Goal: Task Accomplishment & Management: Manage account settings

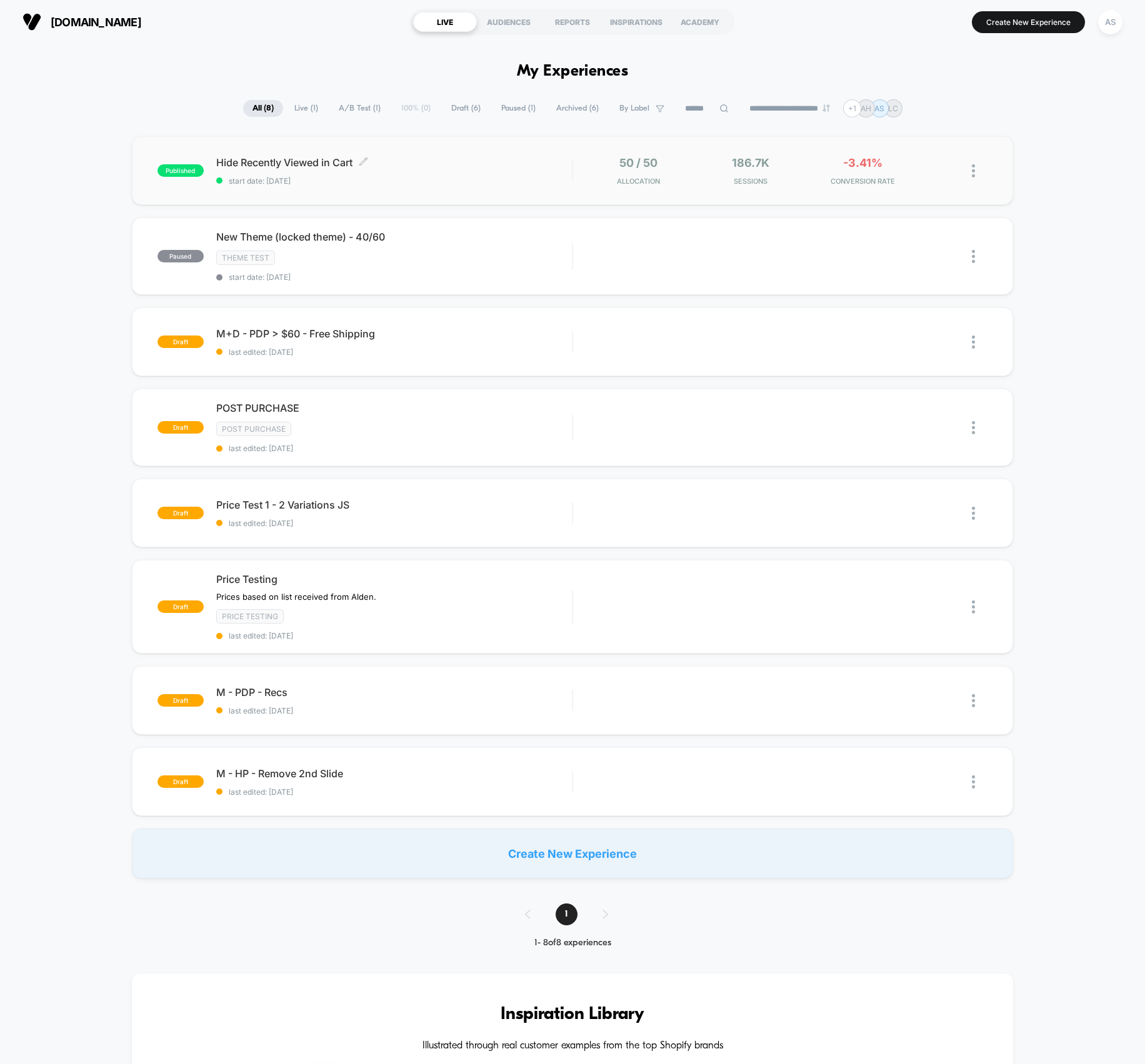
click at [426, 174] on div "Hide Recently Viewed in Cart Click to edit experience details Click to edit exp…" at bounding box center [394, 171] width 356 height 30
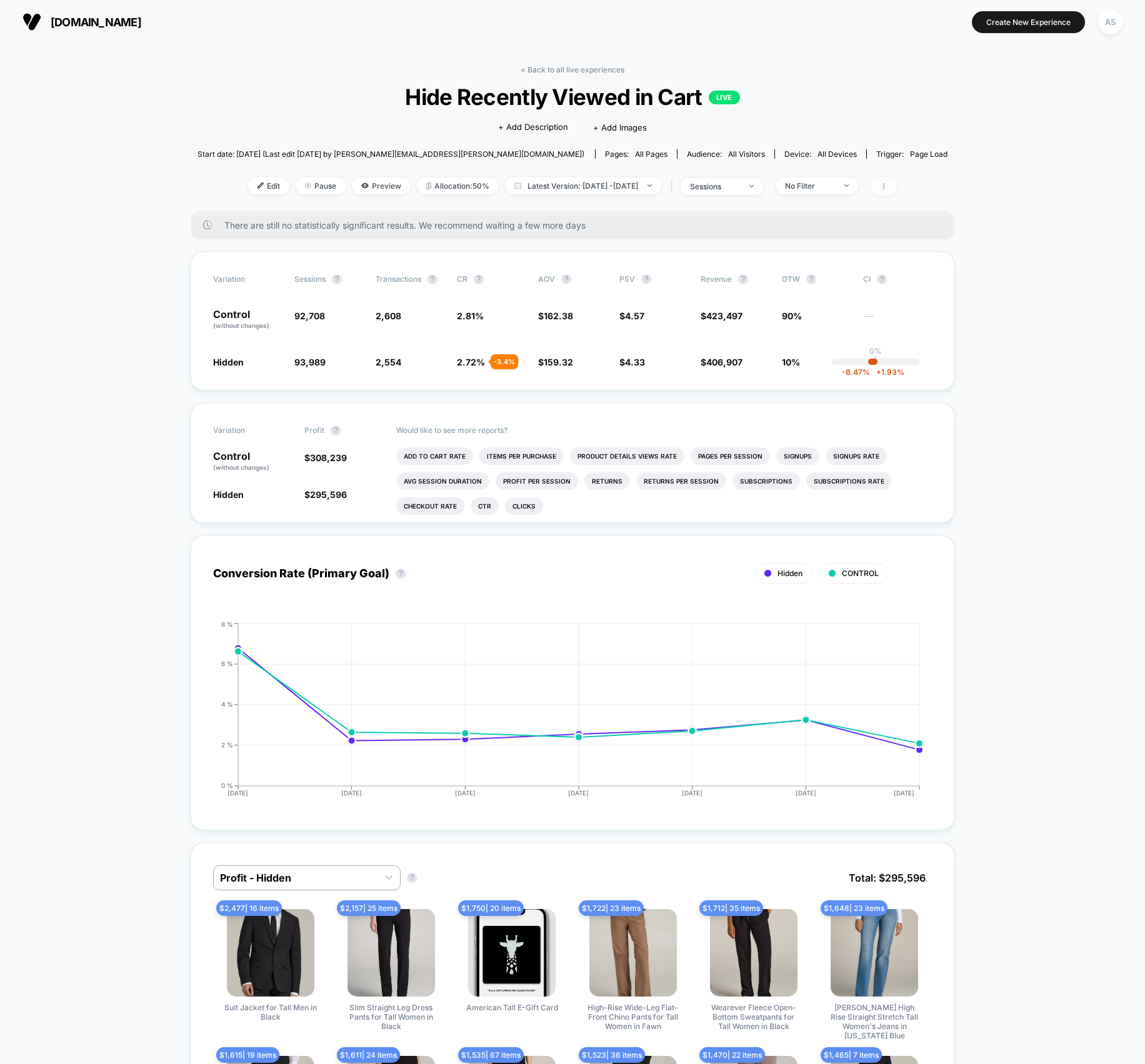
click at [897, 178] on span at bounding box center [884, 186] width 26 height 18
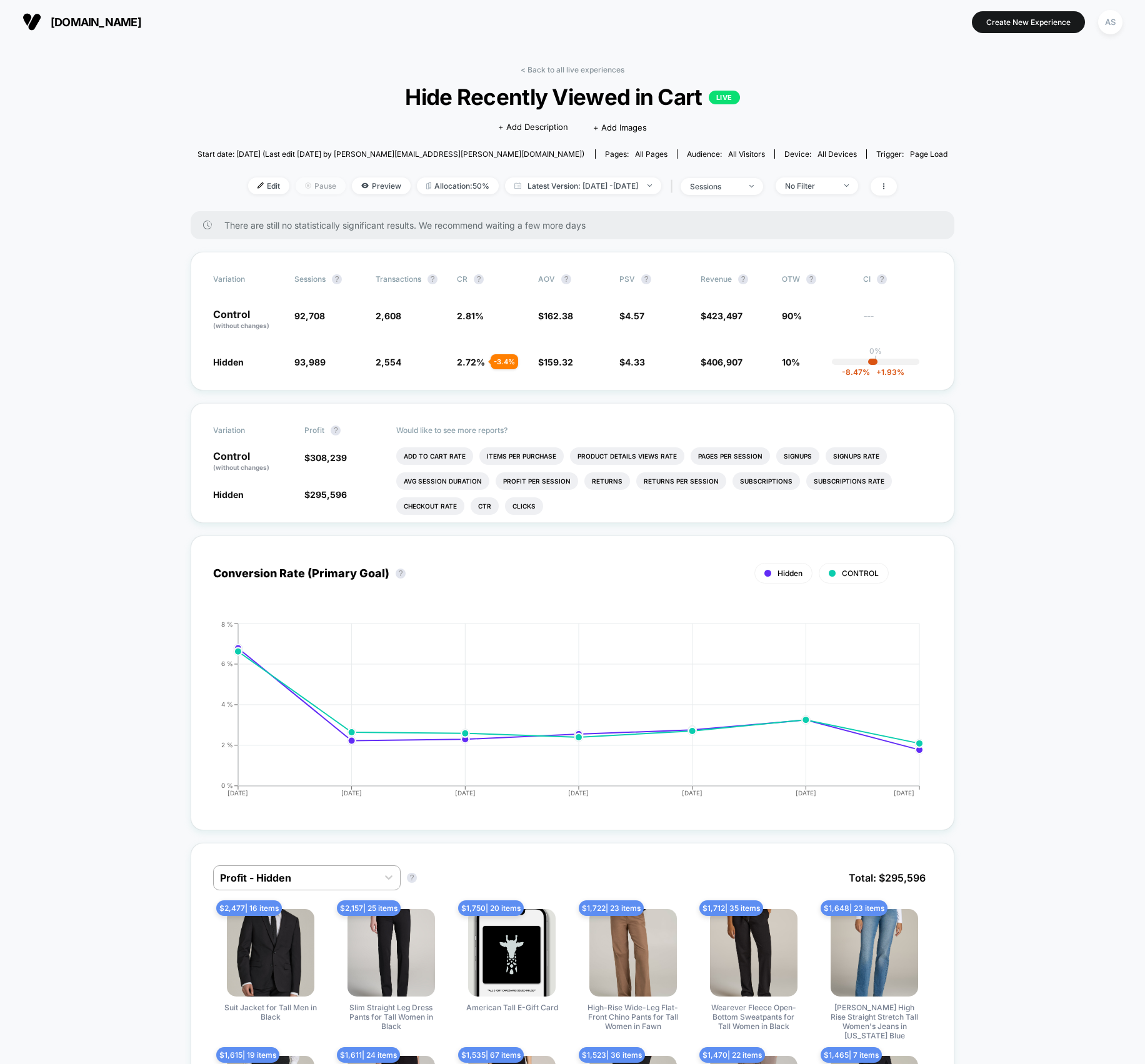
click at [319, 190] on span "Pause" at bounding box center [321, 186] width 50 height 17
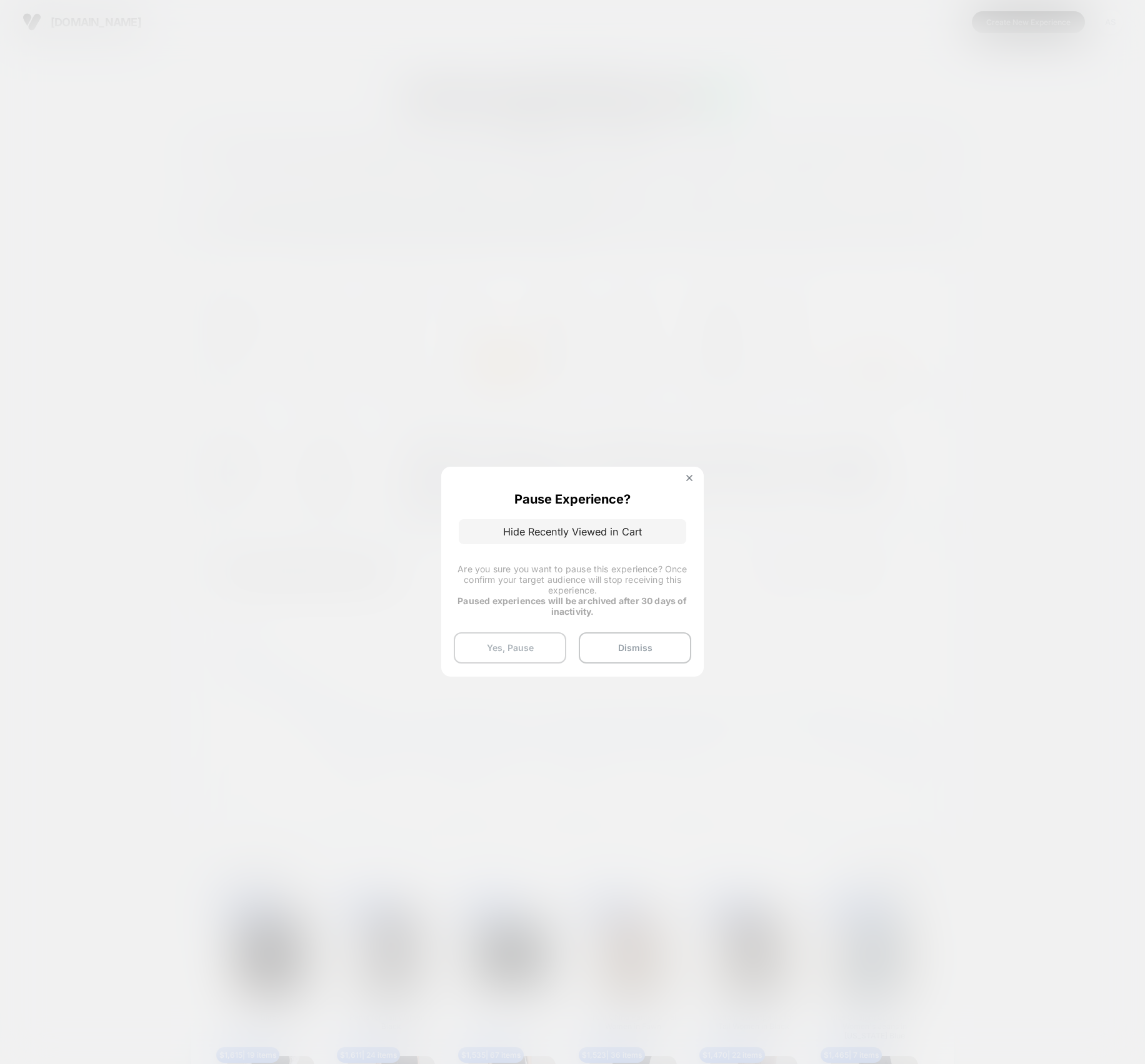
click at [530, 646] on button "Yes, Pause" at bounding box center [509, 647] width 112 height 31
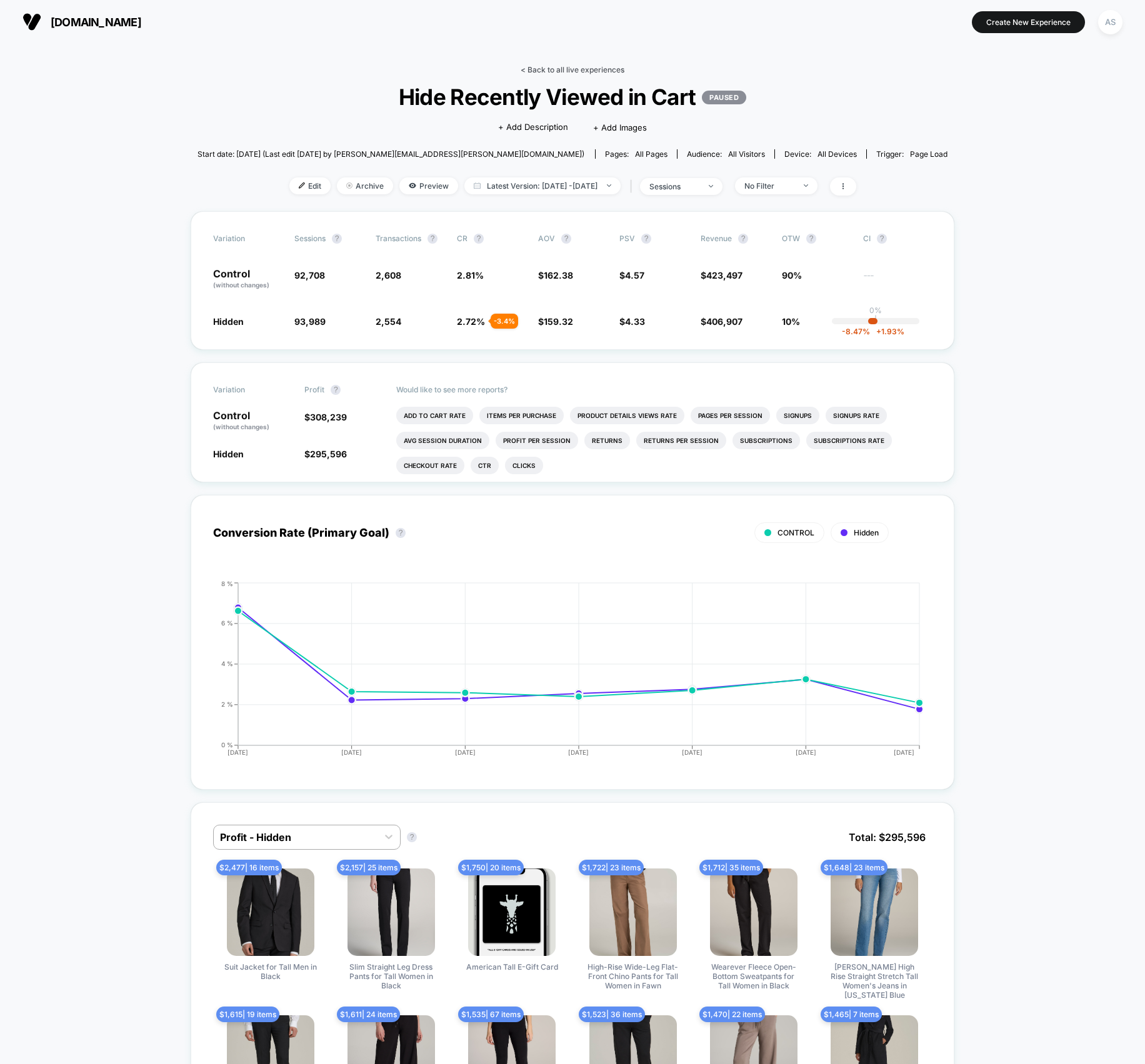
click at [603, 68] on link "< Back to all live experiences" at bounding box center [572, 69] width 104 height 9
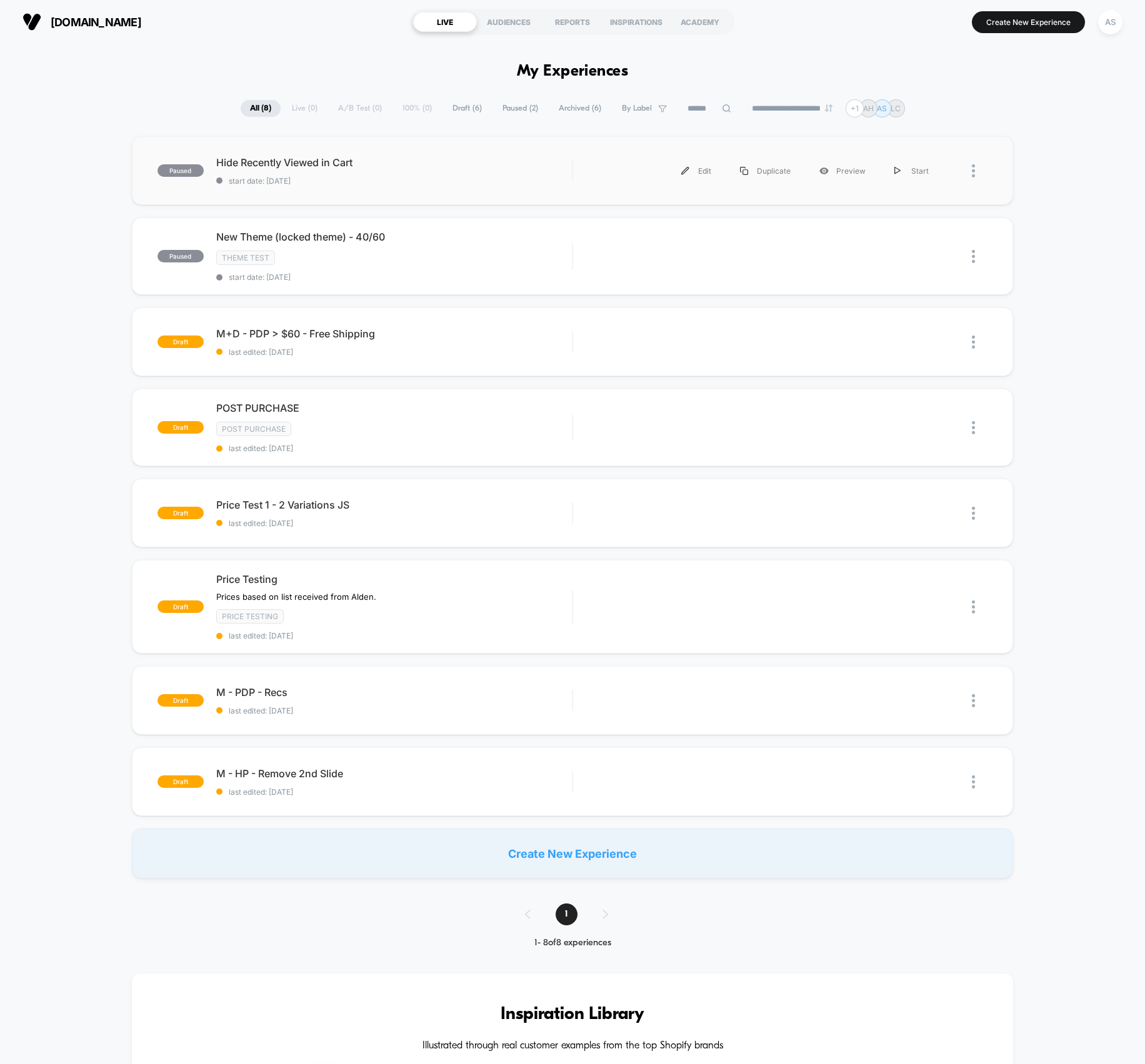
click at [975, 162] on div at bounding box center [980, 171] width 16 height 28
click at [1038, 178] on div "paused Hide Recently Viewed in Cart start date: [DATE] Edit Duplicate Preview S…" at bounding box center [572, 507] width 1145 height 742
